Goal: Task Accomplishment & Management: Use online tool/utility

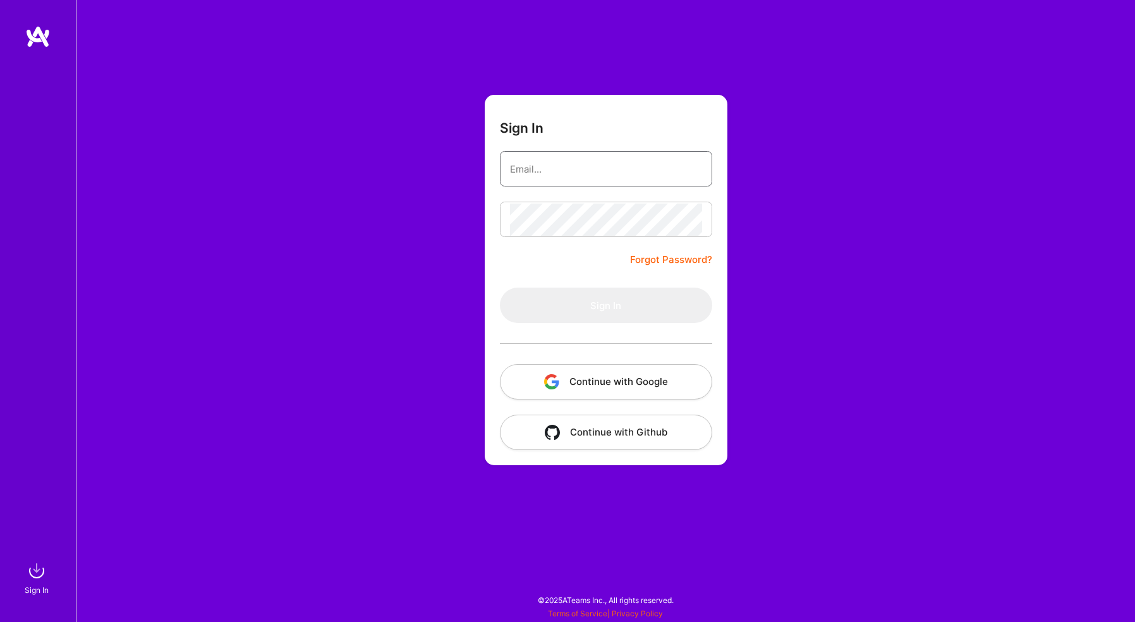
click at [525, 174] on input "email" at bounding box center [606, 169] width 192 height 32
type input "[PERSON_NAME][EMAIL_ADDRESS][PERSON_NAME][DOMAIN_NAME]"
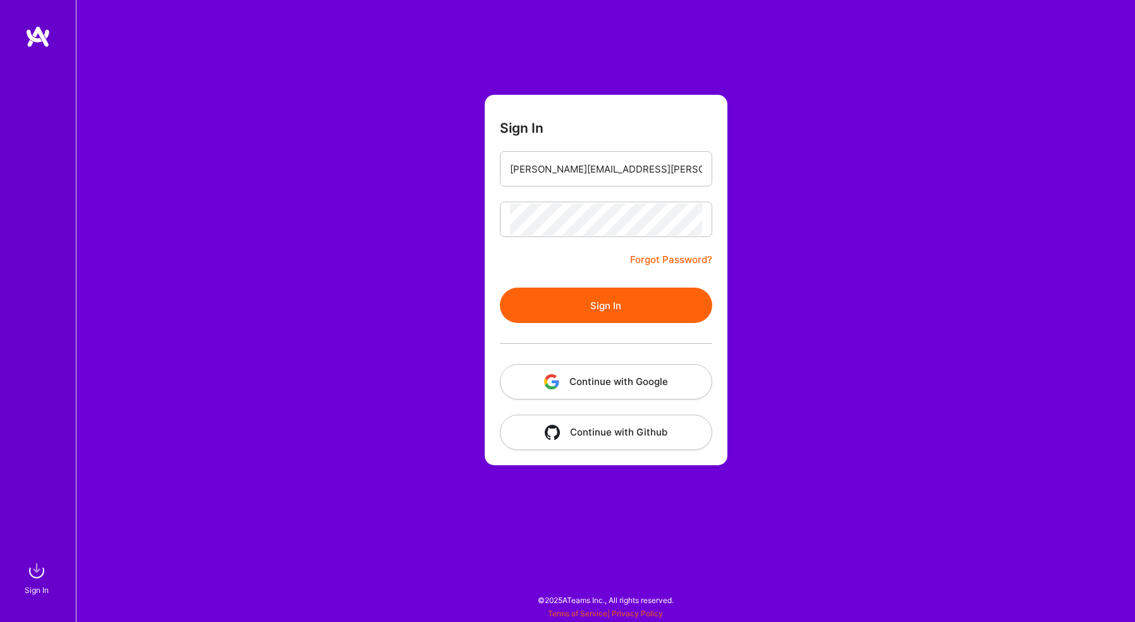
click at [569, 305] on button "Sign In" at bounding box center [606, 305] width 212 height 35
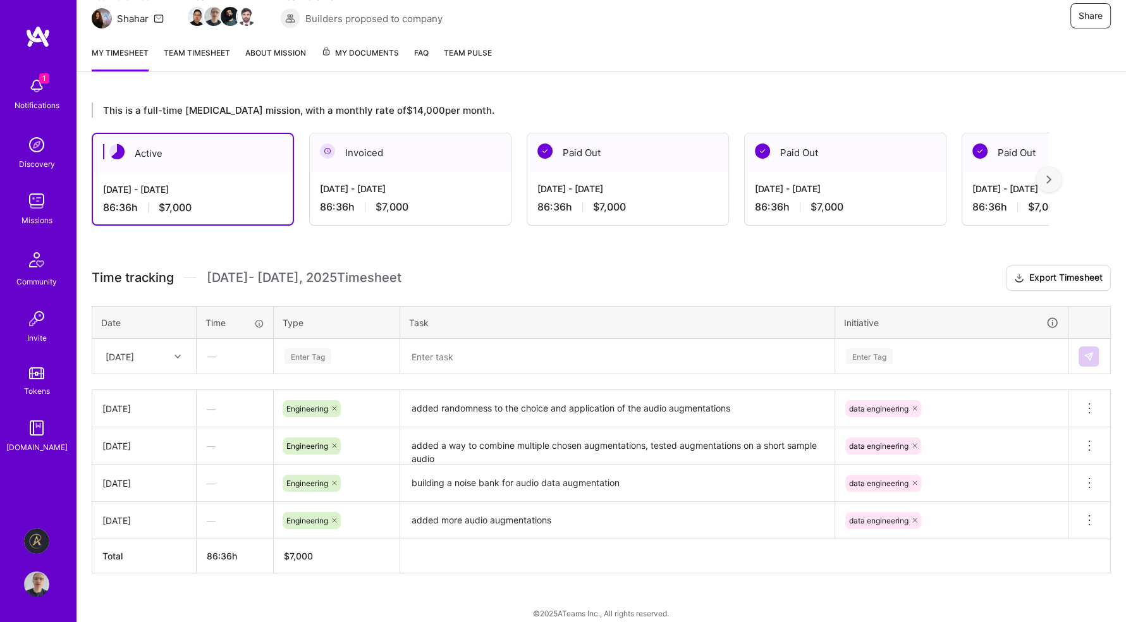
scroll to position [141, 0]
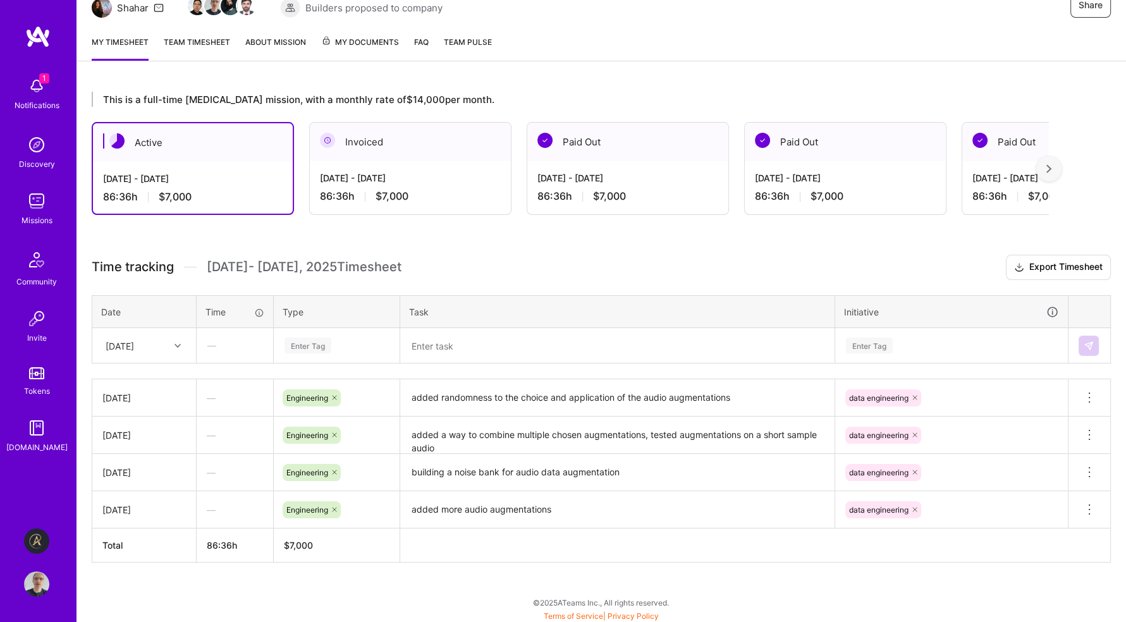
click at [356, 343] on div "Enter Tag" at bounding box center [336, 345] width 107 height 16
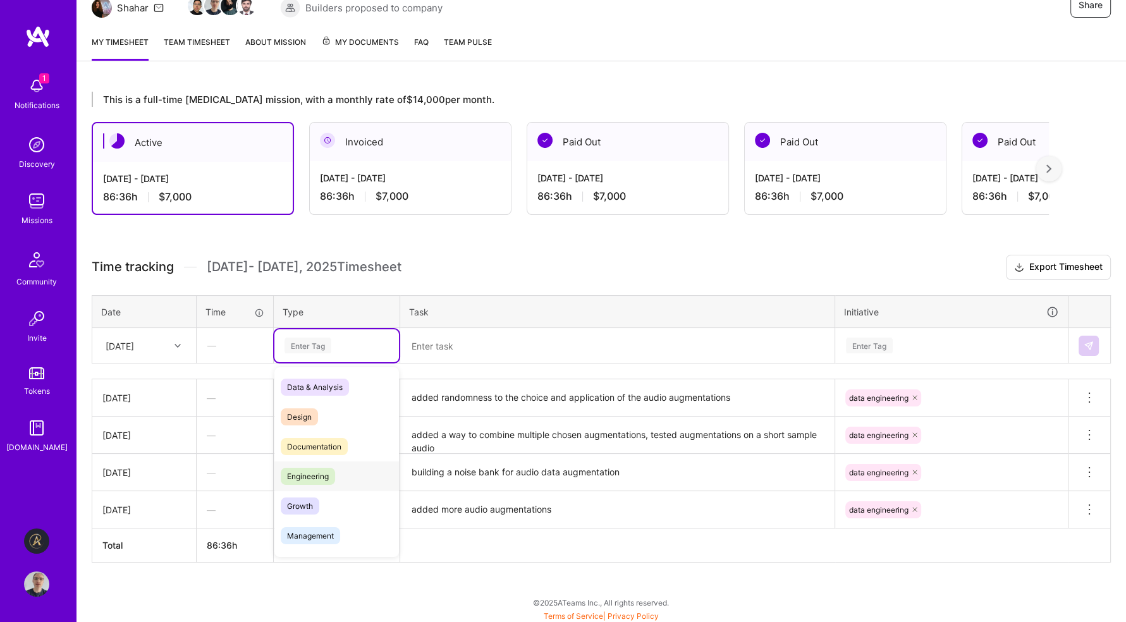
click at [345, 480] on div "Engineering" at bounding box center [336, 476] width 125 height 30
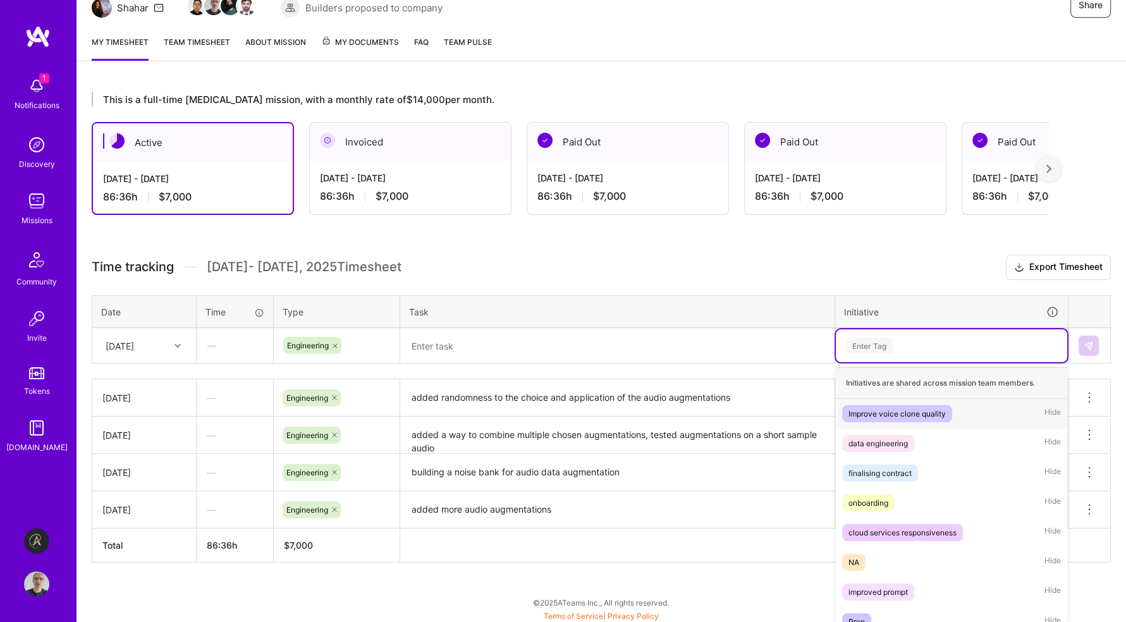
click at [875, 344] on div "Enter Tag" at bounding box center [869, 346] width 47 height 20
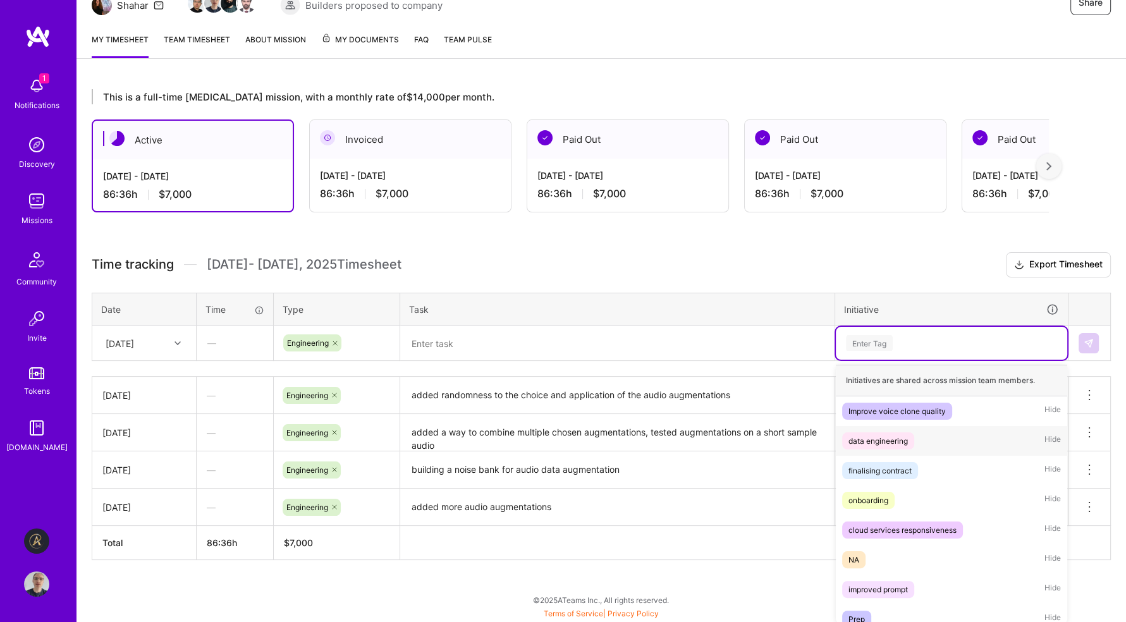
click at [887, 447] on div "data engineering Hide" at bounding box center [950, 441] width 231 height 30
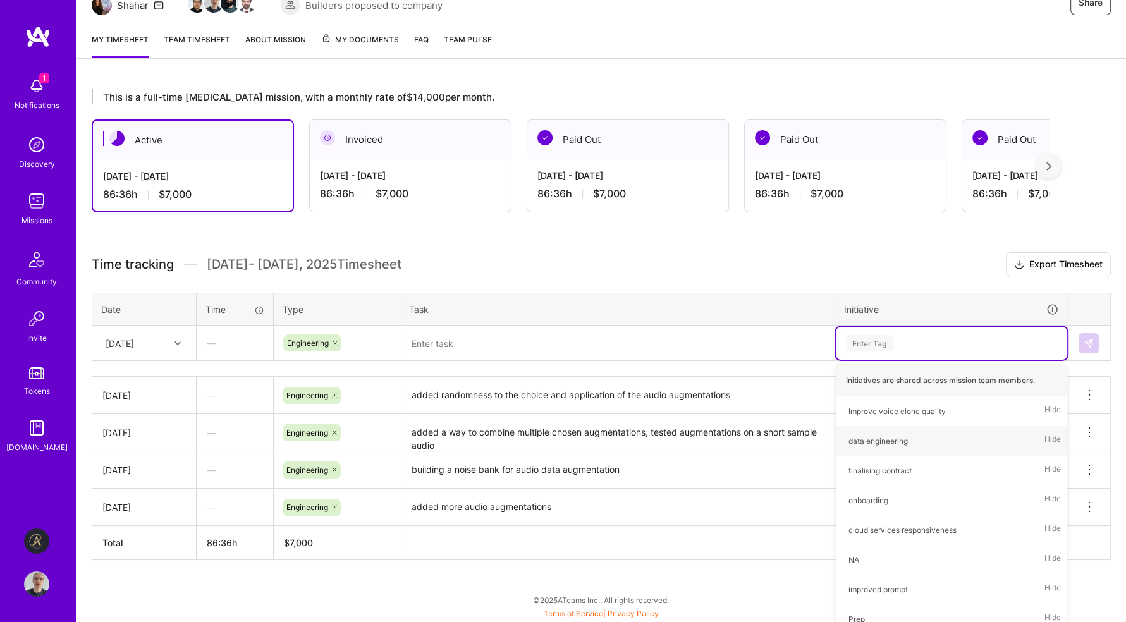
scroll to position [141, 0]
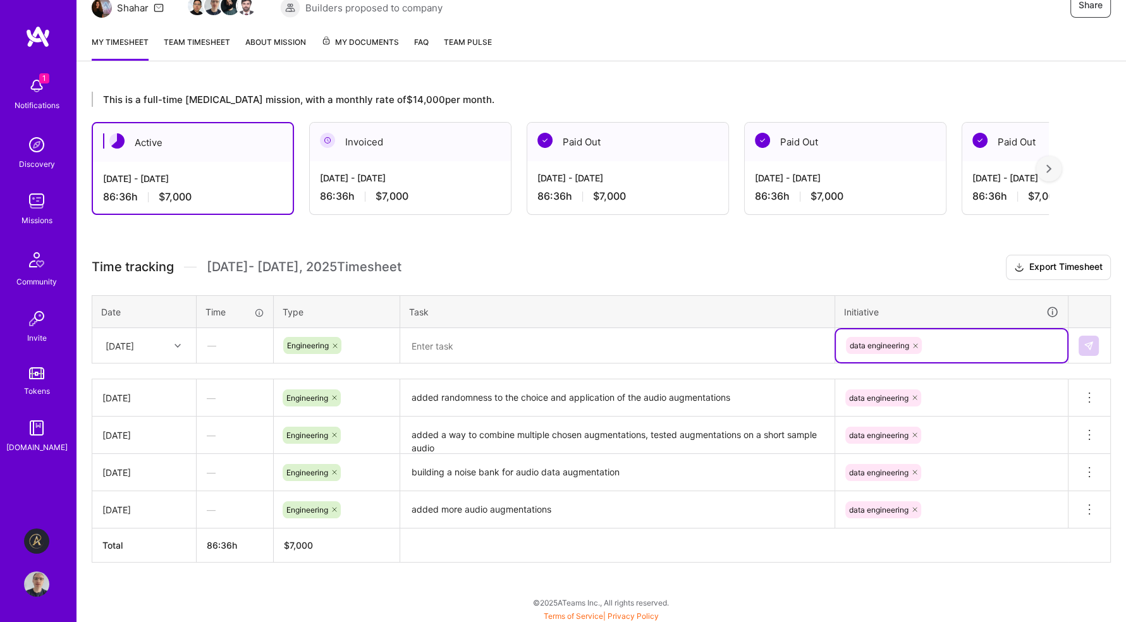
click at [498, 346] on textarea at bounding box center [617, 345] width 432 height 33
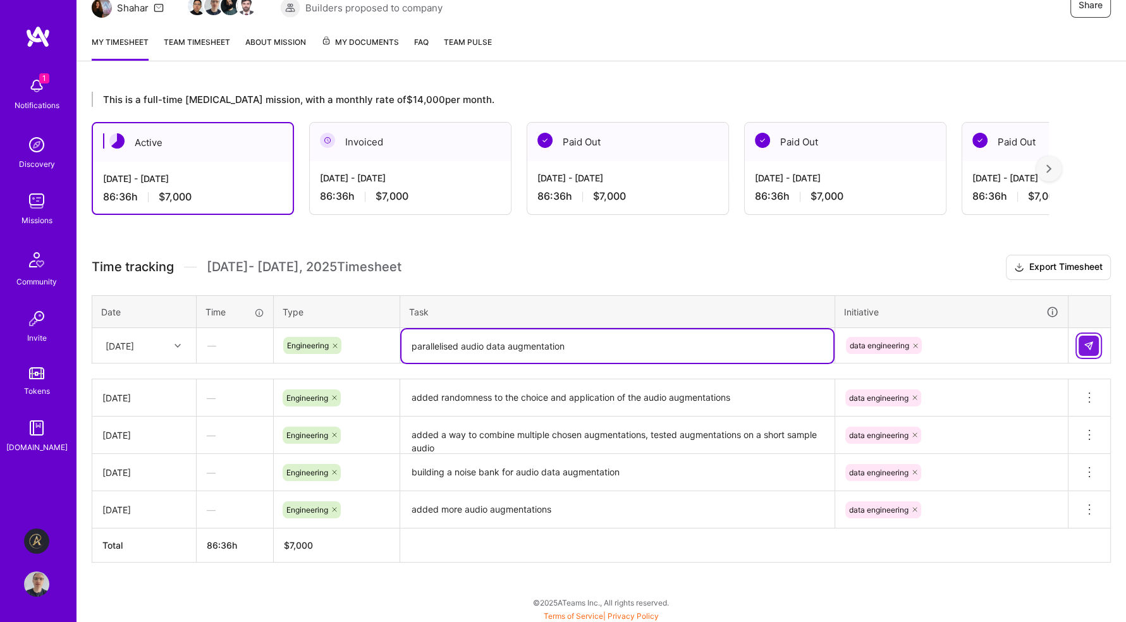
type textarea "parallelised audio data augmentation"
click at [1086, 348] on button at bounding box center [1088, 346] width 20 height 20
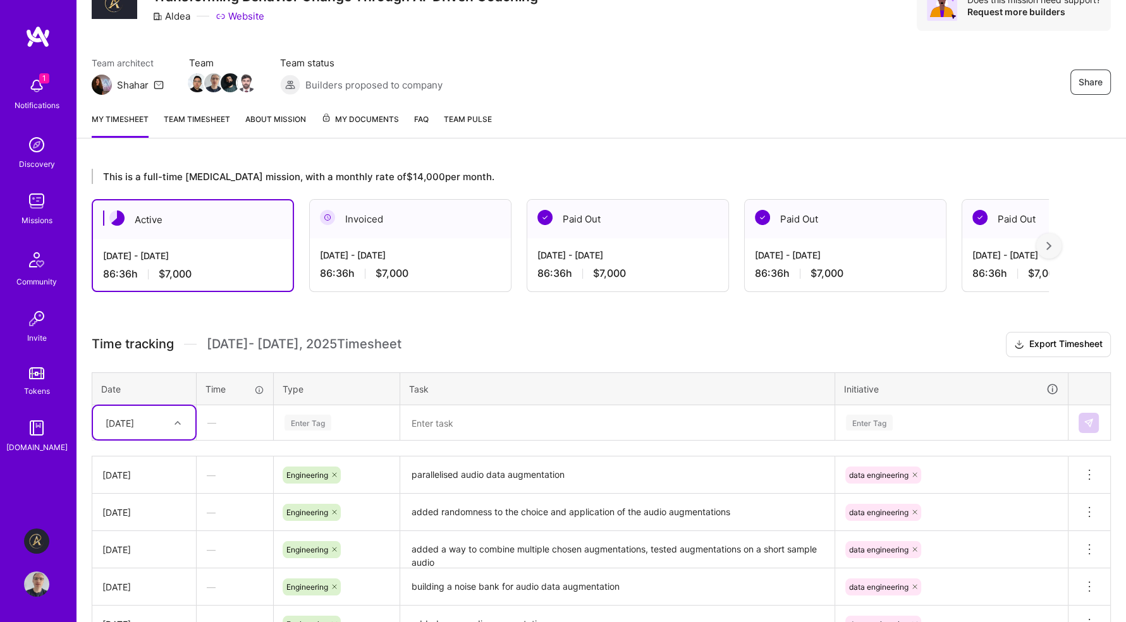
scroll to position [0, 0]
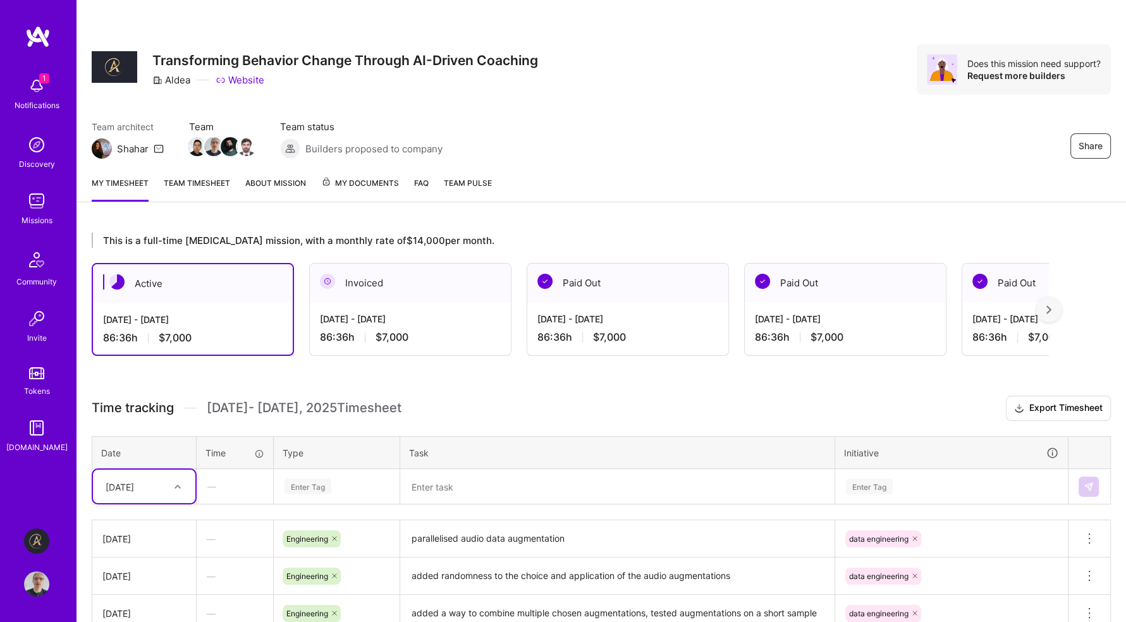
click at [34, 88] on img at bounding box center [36, 85] width 25 height 25
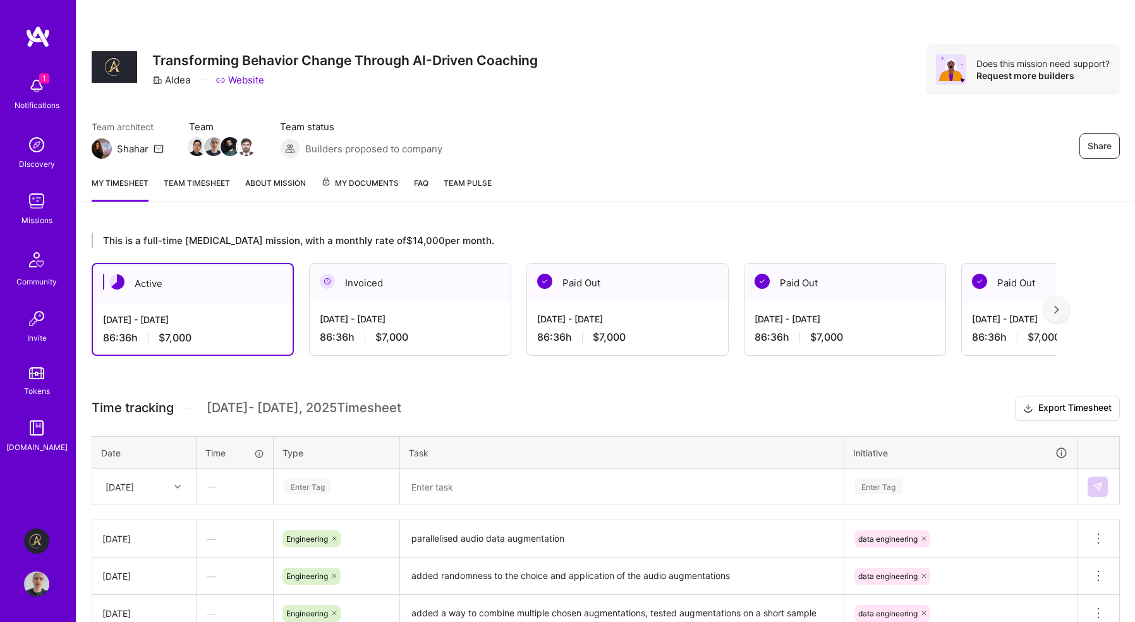
click at [670, 113] on div "1 1 Notifications Discovery Missions Community Invite Tokens [DOMAIN_NAME] Alde…" at bounding box center [567, 398] width 1135 height 796
